Goal: Information Seeking & Learning: Learn about a topic

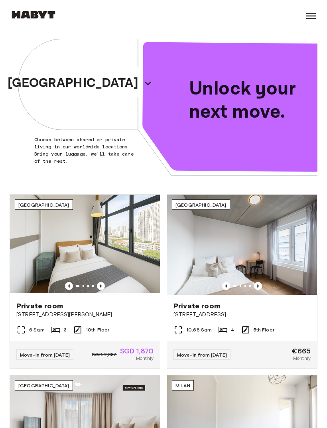
click at [302, 18] on div "Find a Home [GEOGRAPHIC_DATA] [GEOGRAPHIC_DATA] [GEOGRAPHIC_DATA] [GEOGRAPHIC_D…" at bounding box center [164, 16] width 308 height 32
click at [307, 18] on icon at bounding box center [311, 16] width 13 height 13
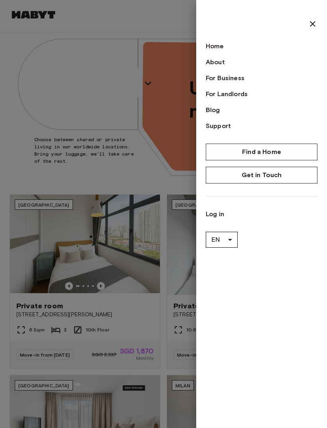
click at [299, 144] on link "Find a Home" at bounding box center [262, 152] width 112 height 17
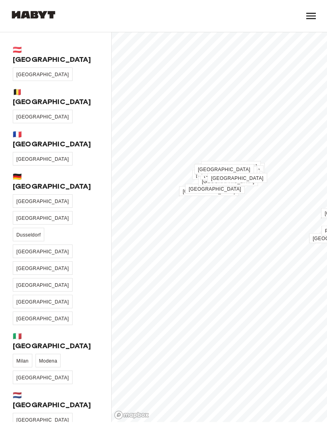
scroll to position [79, 0]
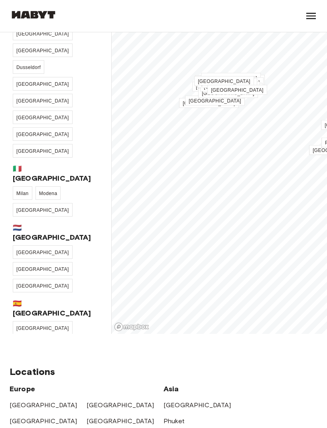
scroll to position [0, 0]
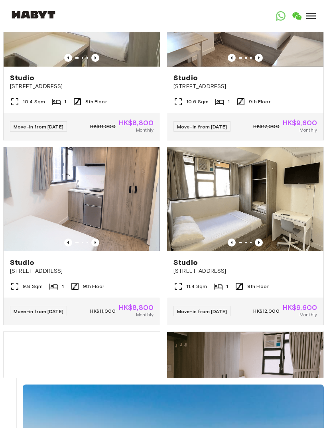
scroll to position [3189, 0]
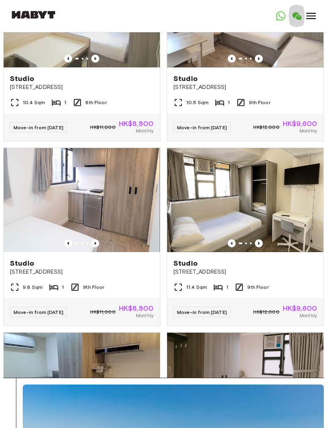
click at [294, 7] on link "Open WeChat" at bounding box center [297, 16] width 16 height 32
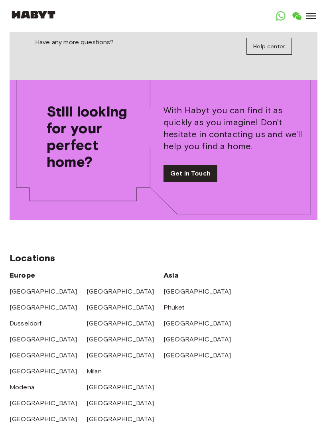
scroll to position [1210, 0]
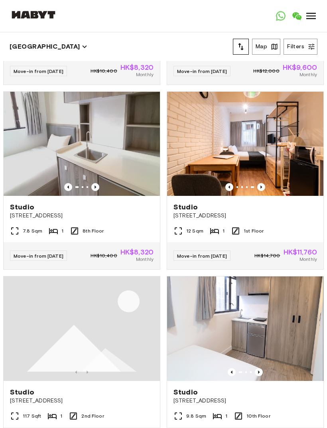
click at [214, 154] on img at bounding box center [245, 144] width 156 height 104
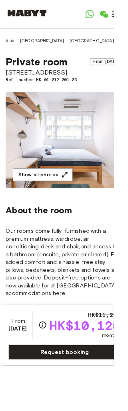
click at [70, 193] on icon "button" at bounding box center [73, 197] width 8 height 8
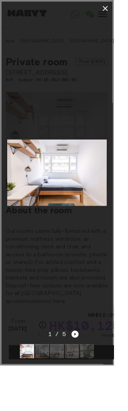
click at [88, 380] on icon "Next image" at bounding box center [84, 376] width 8 height 8
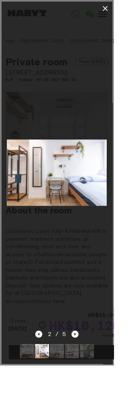
click at [88, 380] on icon "Next image" at bounding box center [84, 376] width 8 height 8
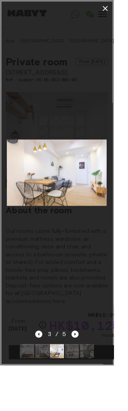
click at [72, 403] on img at bounding box center [64, 395] width 16 height 16
click at [75, 410] on div at bounding box center [64, 395] width 96 height 29
click at [86, 403] on img at bounding box center [81, 395] width 16 height 16
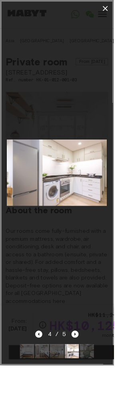
click at [87, 403] on img at bounding box center [81, 395] width 16 height 16
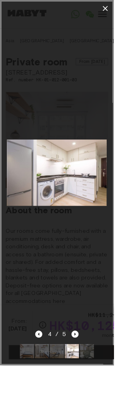
click at [105, 403] on img at bounding box center [97, 395] width 16 height 16
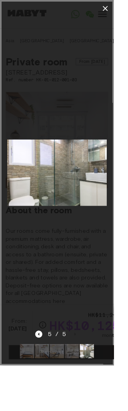
click at [42, 371] on div at bounding box center [64, 195] width 124 height 354
click at [126, 15] on button "button" at bounding box center [118, 10] width 16 height 16
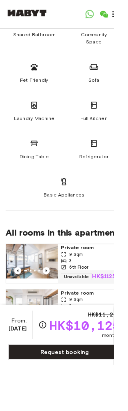
scroll to position [638, 0]
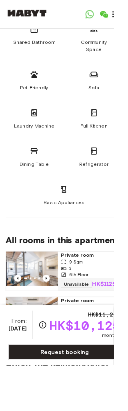
click at [28, 305] on img at bounding box center [36, 303] width 58 height 39
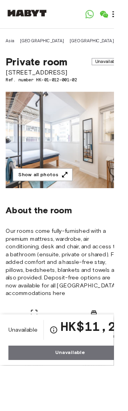
click at [72, 189] on button "Show all photos" at bounding box center [47, 196] width 67 height 15
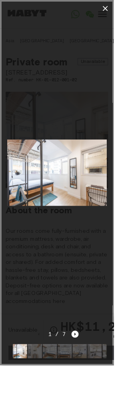
click at [33, 403] on img at bounding box center [39, 395] width 16 height 16
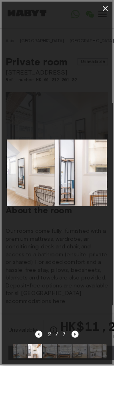
click at [38, 410] on div at bounding box center [64, 395] width 112 height 29
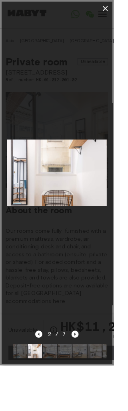
click at [56, 403] on img at bounding box center [56, 395] width 16 height 16
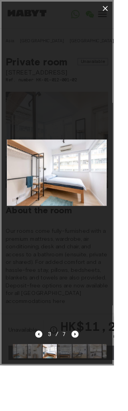
click at [69, 403] on img at bounding box center [73, 395] width 16 height 16
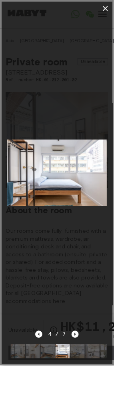
scroll to position [0, 2]
click at [92, 403] on img at bounding box center [88, 395] width 16 height 16
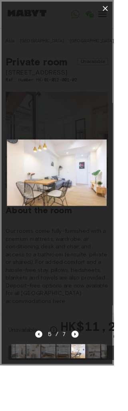
click at [107, 403] on img at bounding box center [105, 395] width 16 height 16
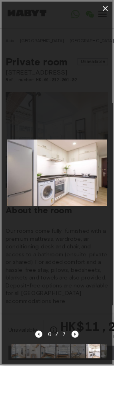
click at [115, 403] on img at bounding box center [121, 395] width 16 height 16
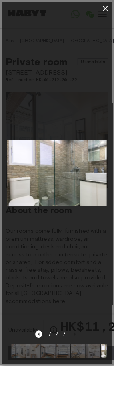
click at [36, 350] on div at bounding box center [64, 195] width 124 height 354
click at [123, 8] on icon "button" at bounding box center [118, 10] width 10 height 10
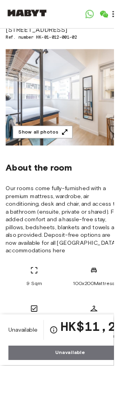
scroll to position [0, 0]
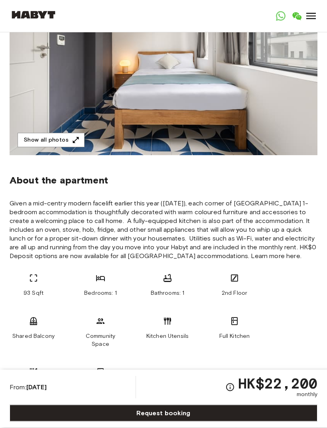
scroll to position [164, 0]
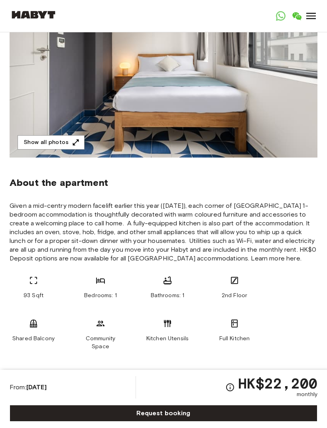
click at [80, 143] on button "Show all photos" at bounding box center [51, 142] width 67 height 15
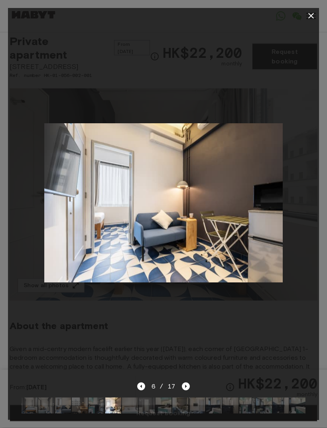
scroll to position [22, 0]
